Goal: Information Seeking & Learning: Learn about a topic

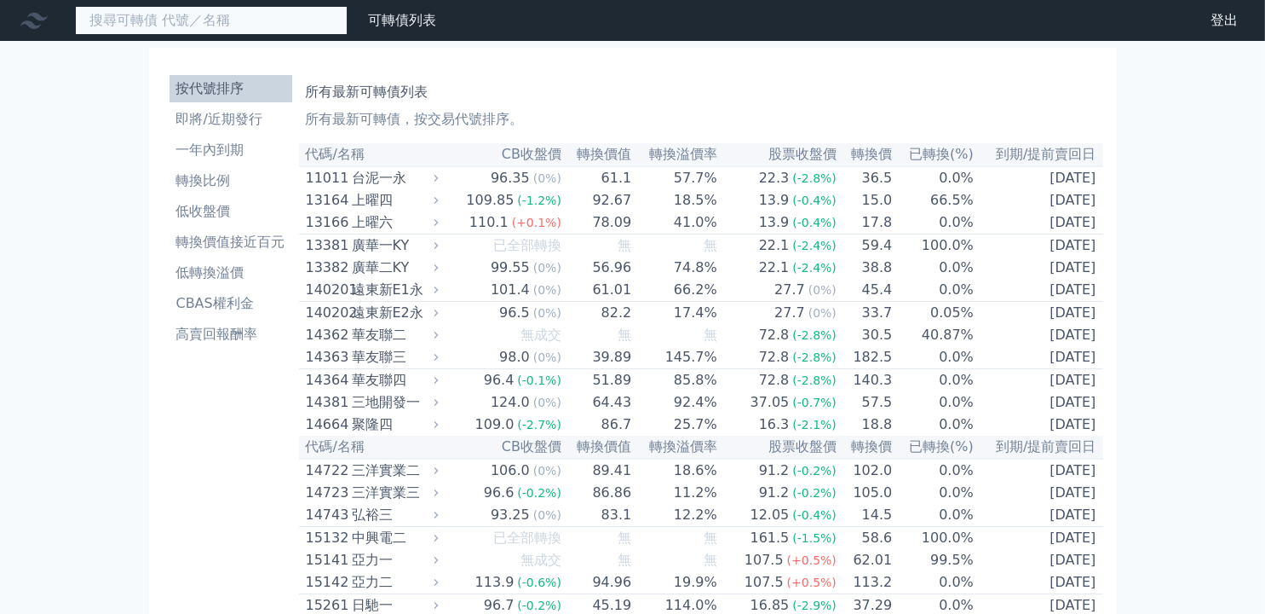
click at [228, 24] on input at bounding box center [211, 20] width 273 height 29
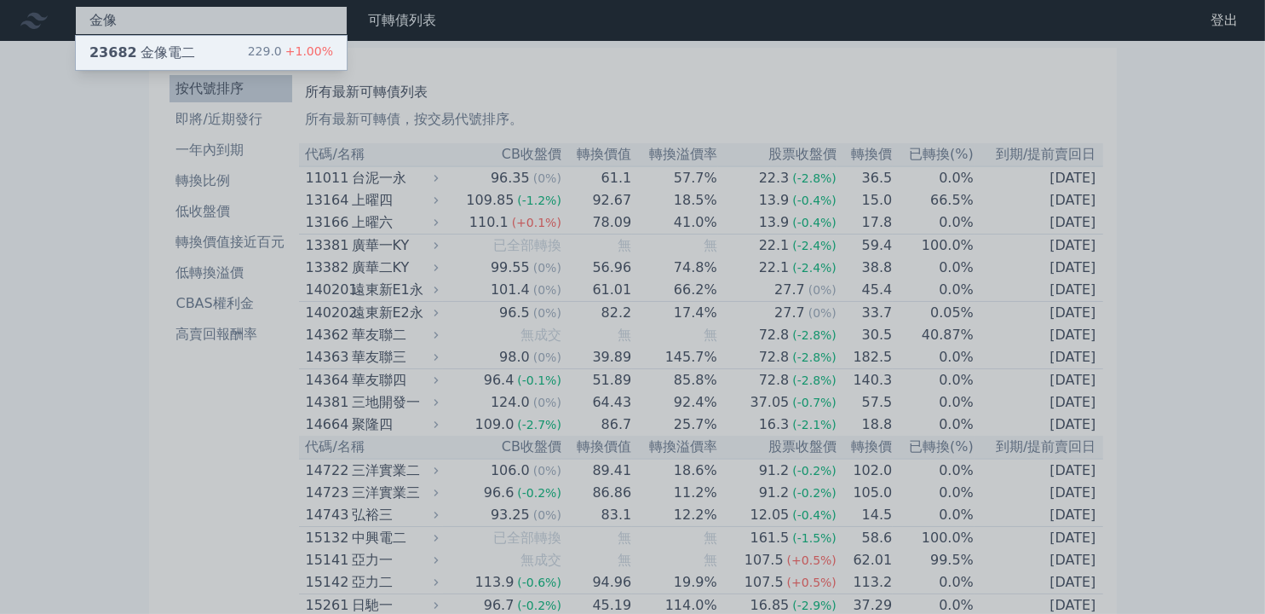
type input "金像"
click at [236, 39] on div "23682 金像電二 229.0 +1.00%" at bounding box center [211, 53] width 271 height 34
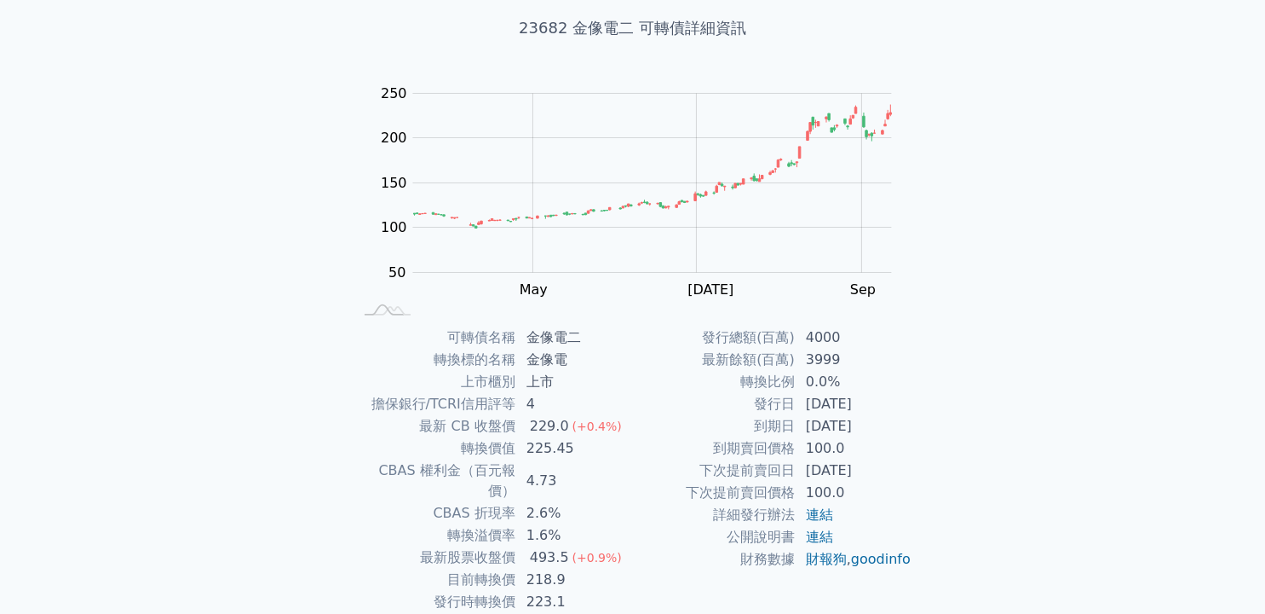
scroll to position [170, 0]
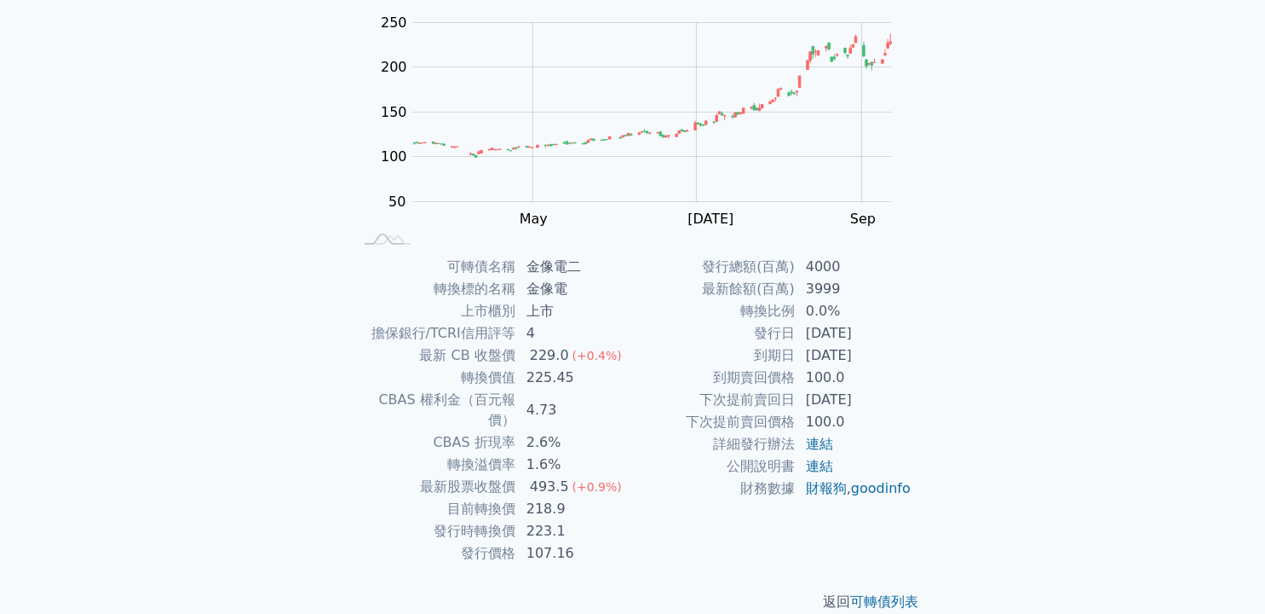
click at [517, 520] on tr "發行時轉換價 223.1" at bounding box center [494, 531] width 280 height 22
drag, startPoint x: 848, startPoint y: 309, endPoint x: 797, endPoint y: 307, distance: 51.2
click at [797, 307] on td "0.0%" at bounding box center [854, 311] width 117 height 22
click at [928, 302] on div "可轉債名稱 金像電二 轉換標的名稱 金像電 上市櫃別 上市 擔保銀行/TCRI信用評等 4 最新 CB 收盤價 229.0 (+0.4%) 轉換價值 225.…" at bounding box center [633, 410] width 600 height 308
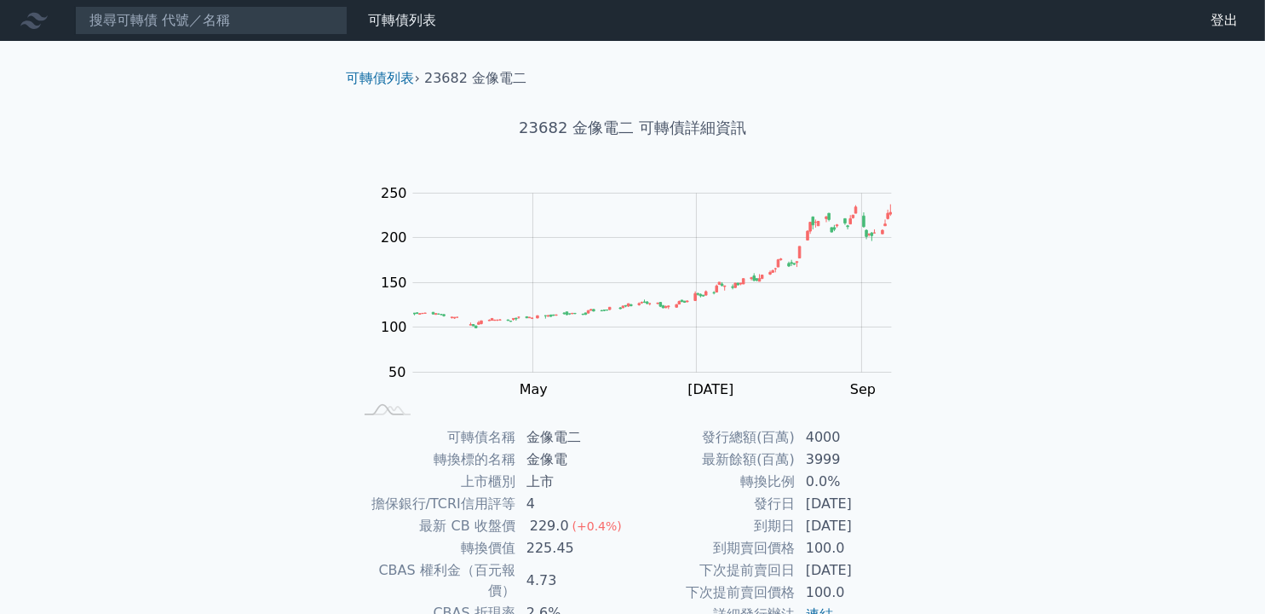
scroll to position [0, 0]
click at [100, 23] on input at bounding box center [211, 20] width 273 height 29
